Goal: Task Accomplishment & Management: Manage account settings

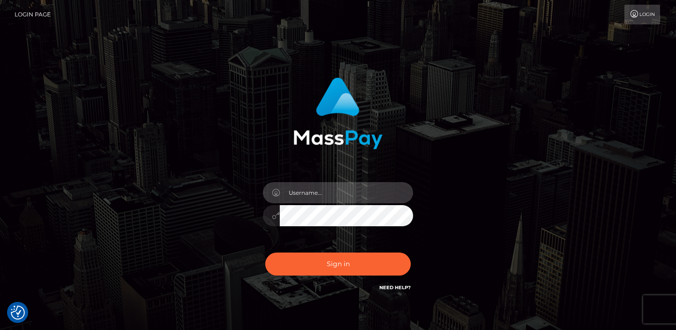
click at [310, 197] on input "text" at bounding box center [346, 192] width 133 height 21
type input "[EMAIL_ADDRESS][DOMAIN_NAME]"
click at [265, 253] on button "Sign in" at bounding box center [338, 264] width 146 height 23
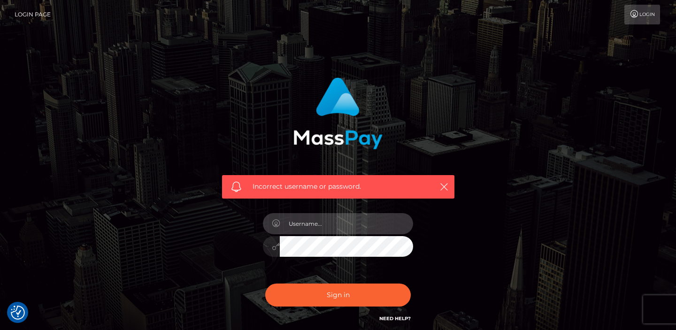
click at [345, 223] on input "text" at bounding box center [346, 223] width 133 height 21
type input "[EMAIL_ADDRESS][DOMAIN_NAME]"
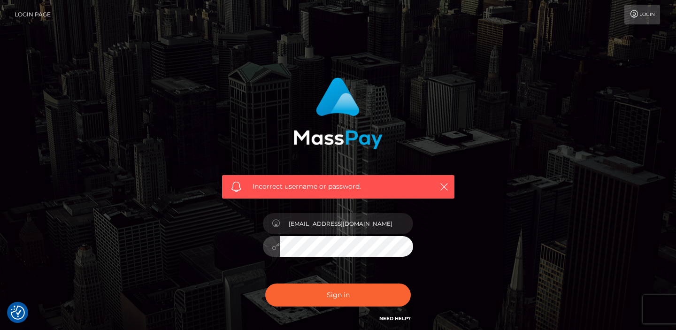
click at [265, 284] on button "Sign in" at bounding box center [338, 295] width 146 height 23
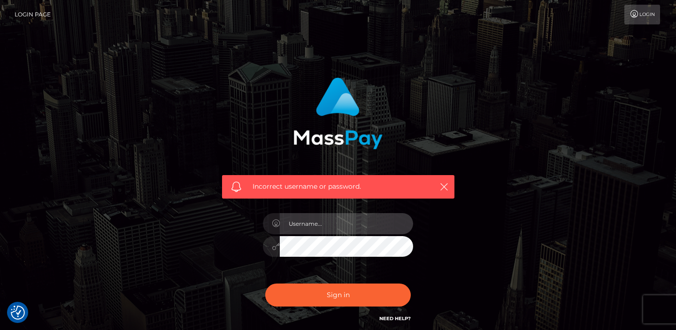
click at [317, 231] on input "text" at bounding box center [346, 223] width 133 height 21
type input "[EMAIL_ADDRESS][DOMAIN_NAME]"
